Goal: Transaction & Acquisition: Purchase product/service

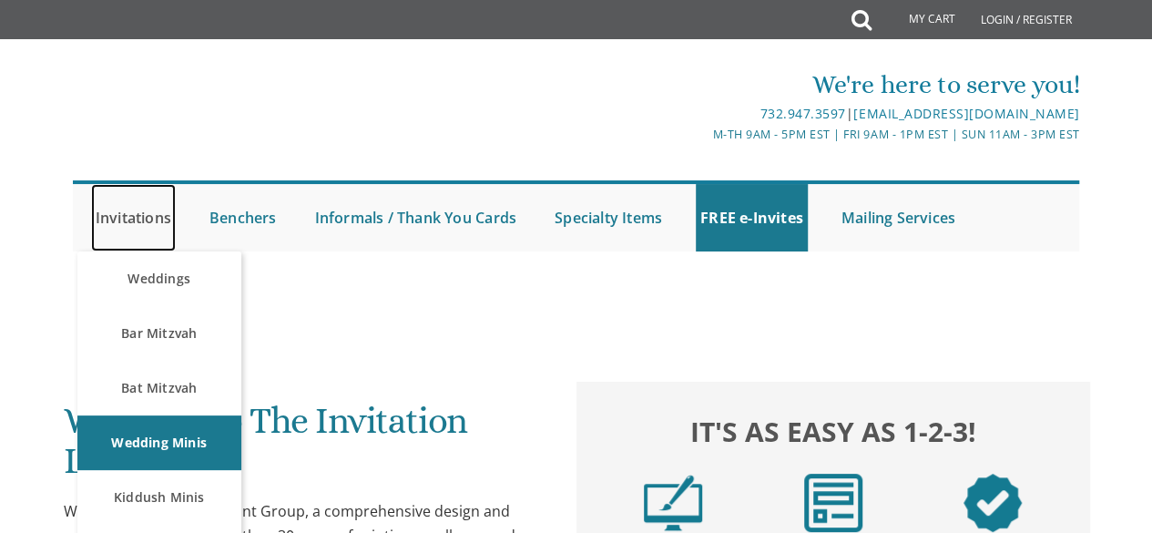
click at [137, 229] on link "Invitations" at bounding box center [133, 217] width 85 height 67
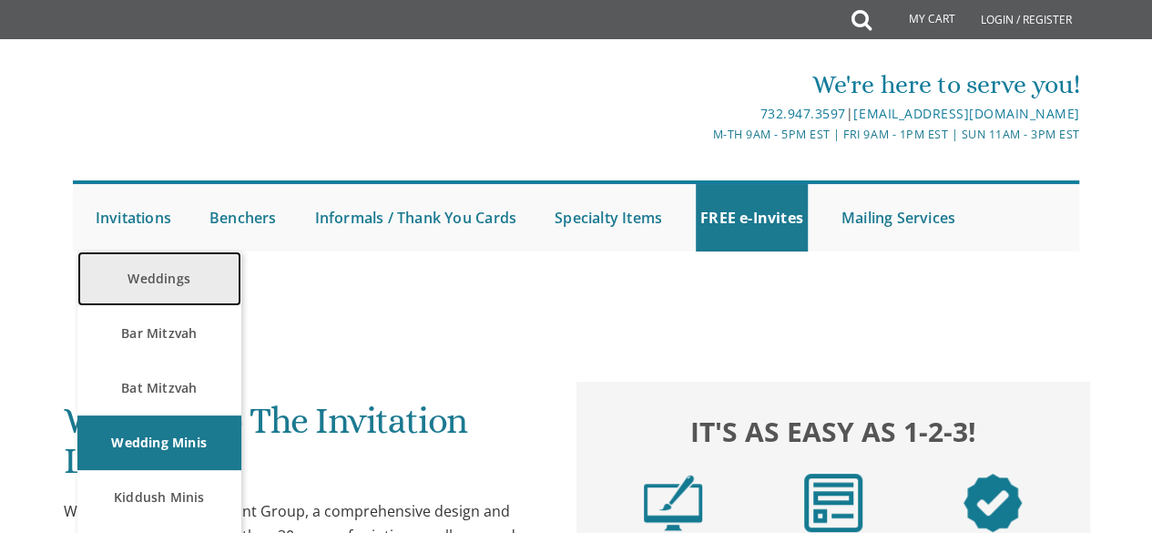
click at [154, 283] on link "Weddings" at bounding box center [159, 278] width 164 height 55
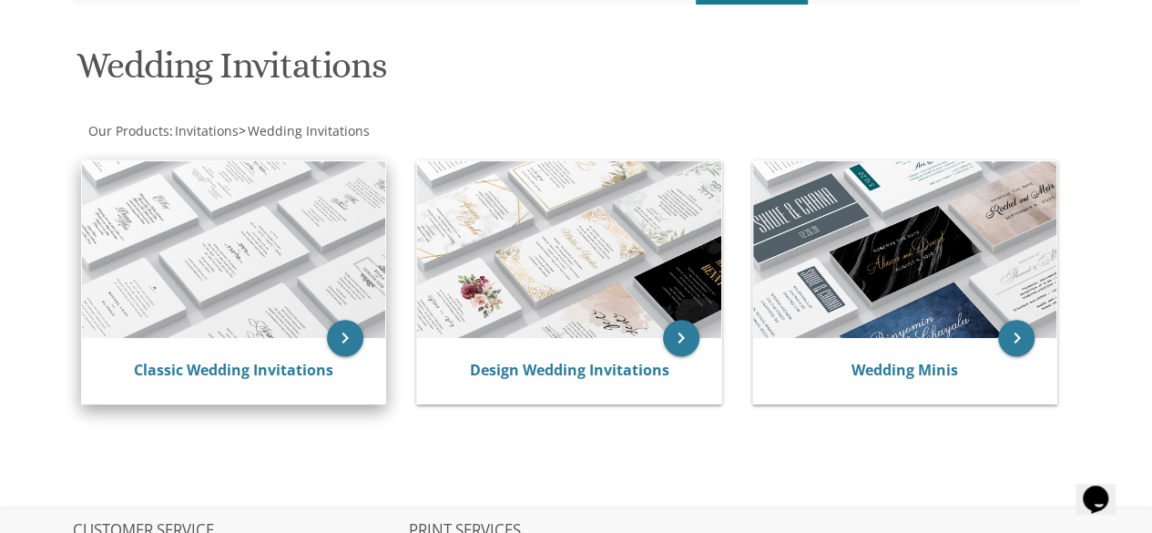
click at [230, 291] on img at bounding box center [234, 250] width 304 height 178
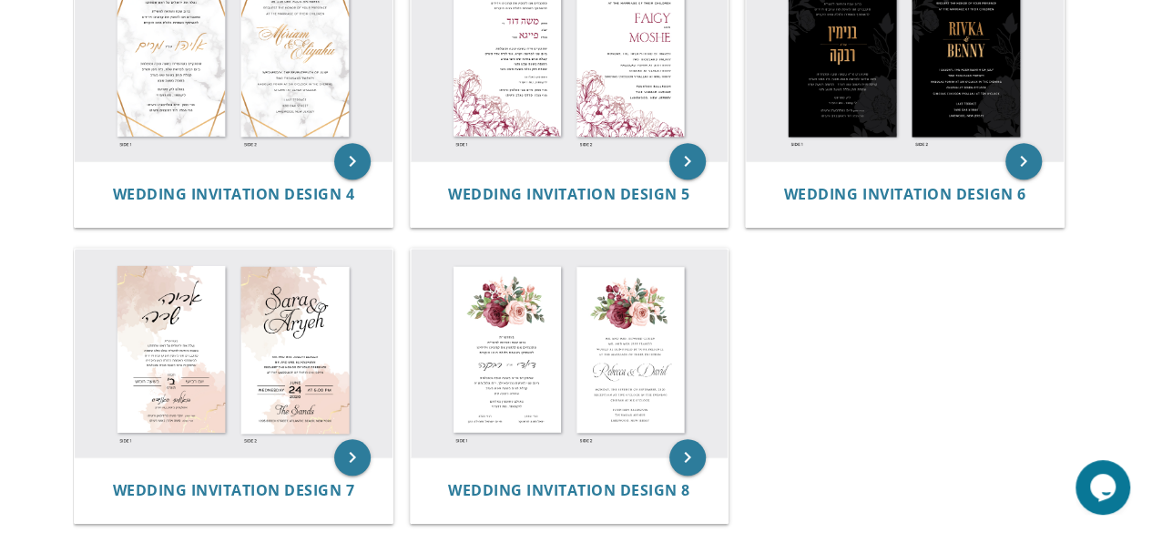
scroll to position [748, 0]
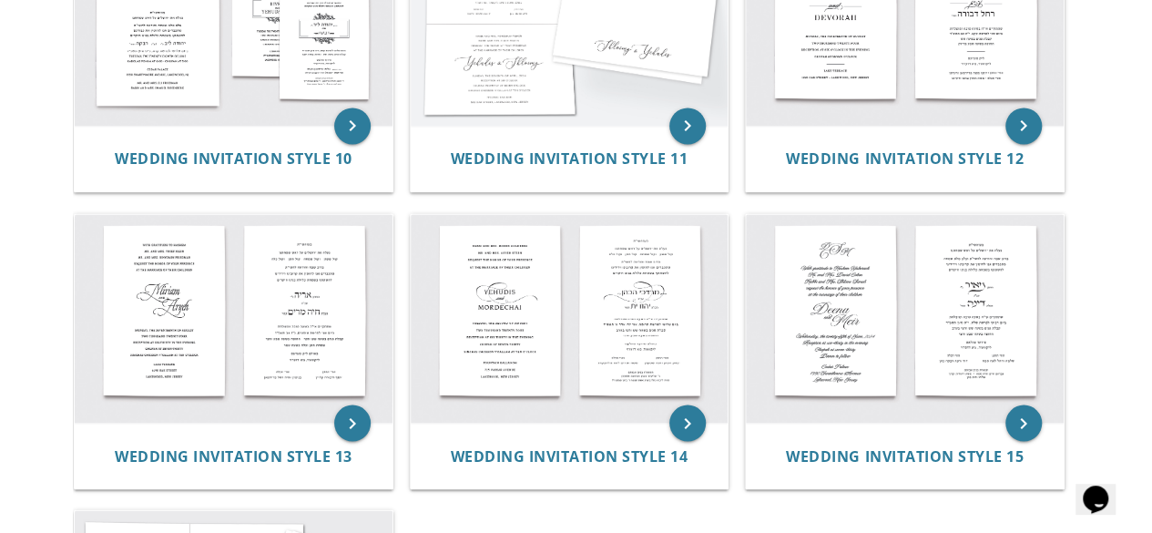
scroll to position [1387, 0]
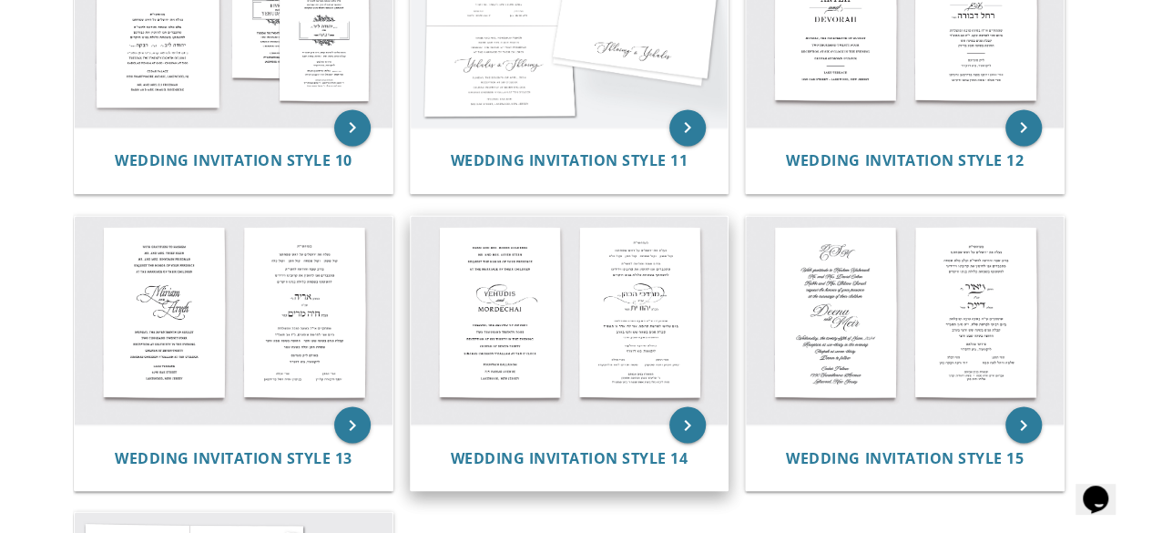
click at [505, 250] on img at bounding box center [570, 320] width 318 height 209
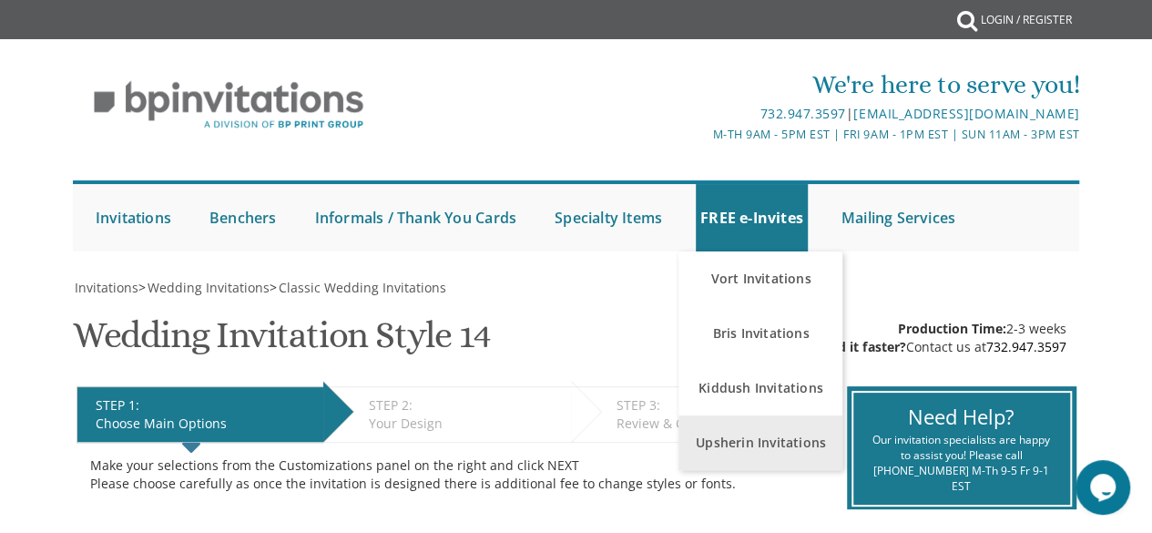
scroll to position [477, 0]
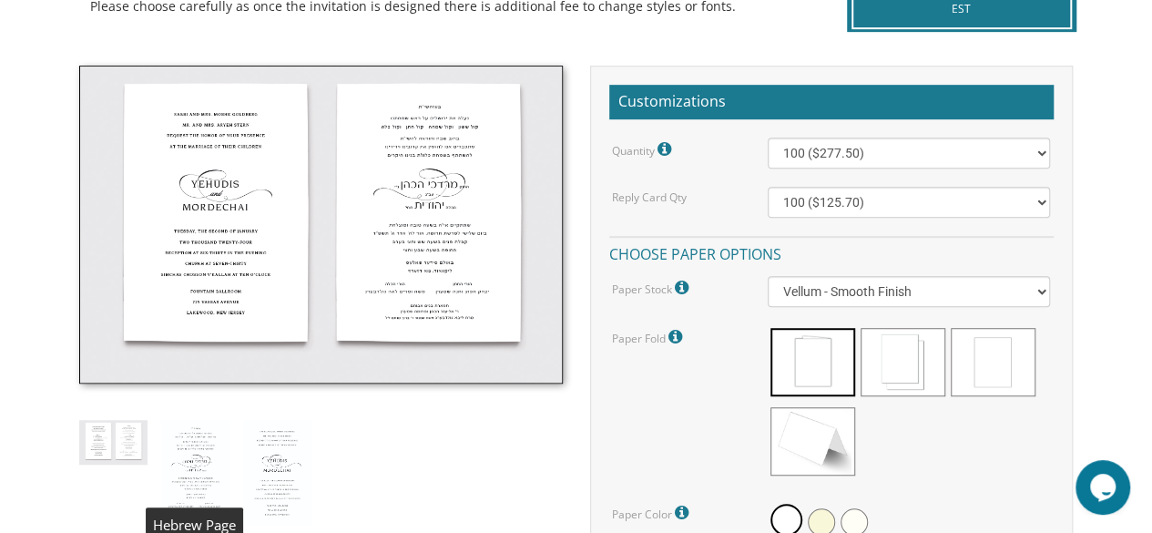
click at [192, 465] on img at bounding box center [195, 473] width 68 height 106
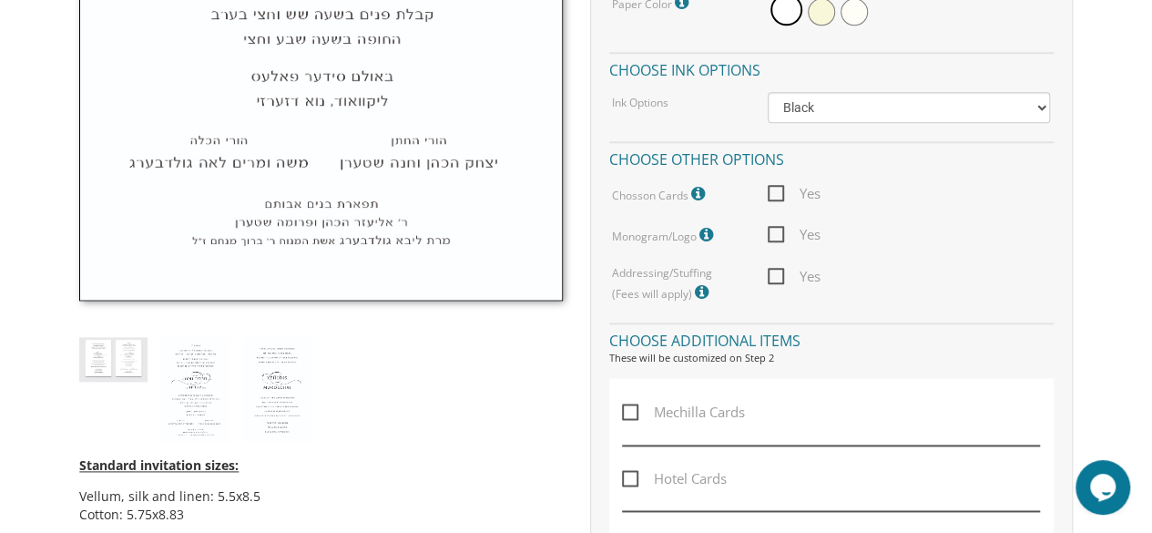
scroll to position [990, 0]
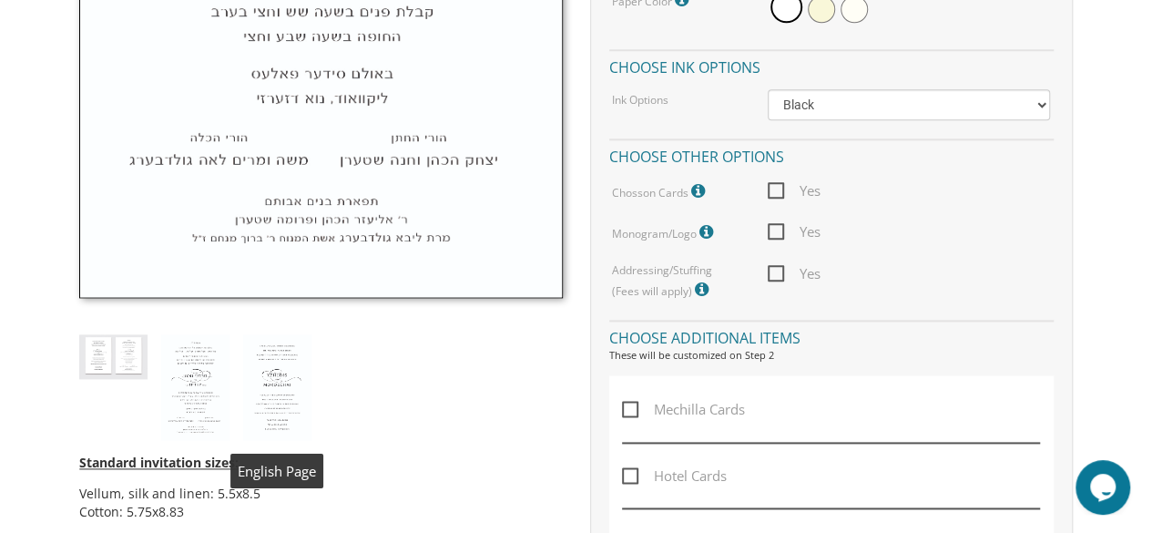
click at [271, 378] on img at bounding box center [277, 387] width 68 height 106
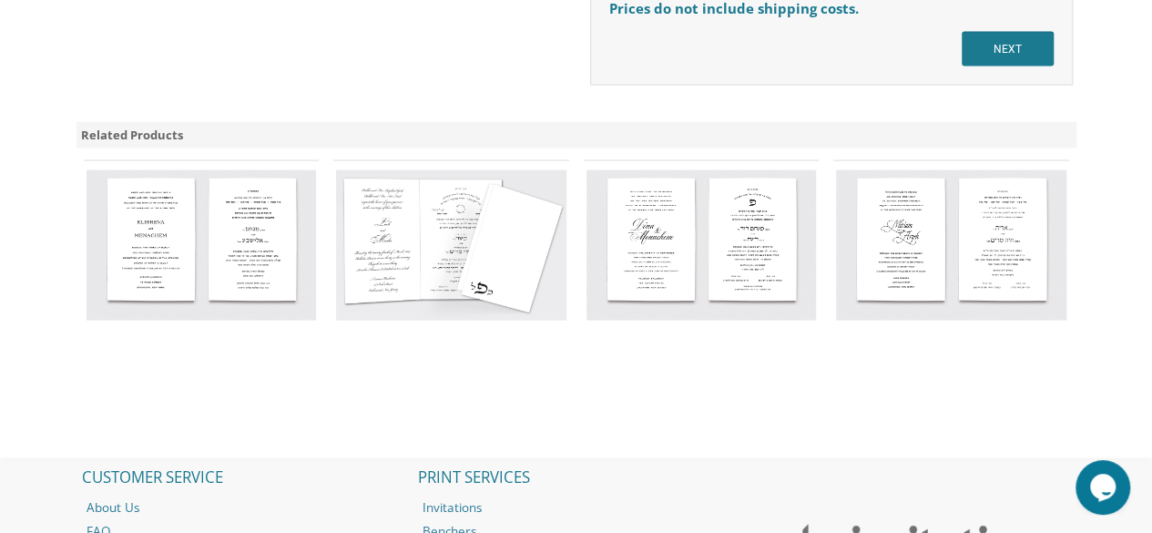
scroll to position [1902, 0]
click at [694, 222] on img at bounding box center [702, 246] width 230 height 151
